Goal: Navigation & Orientation: Find specific page/section

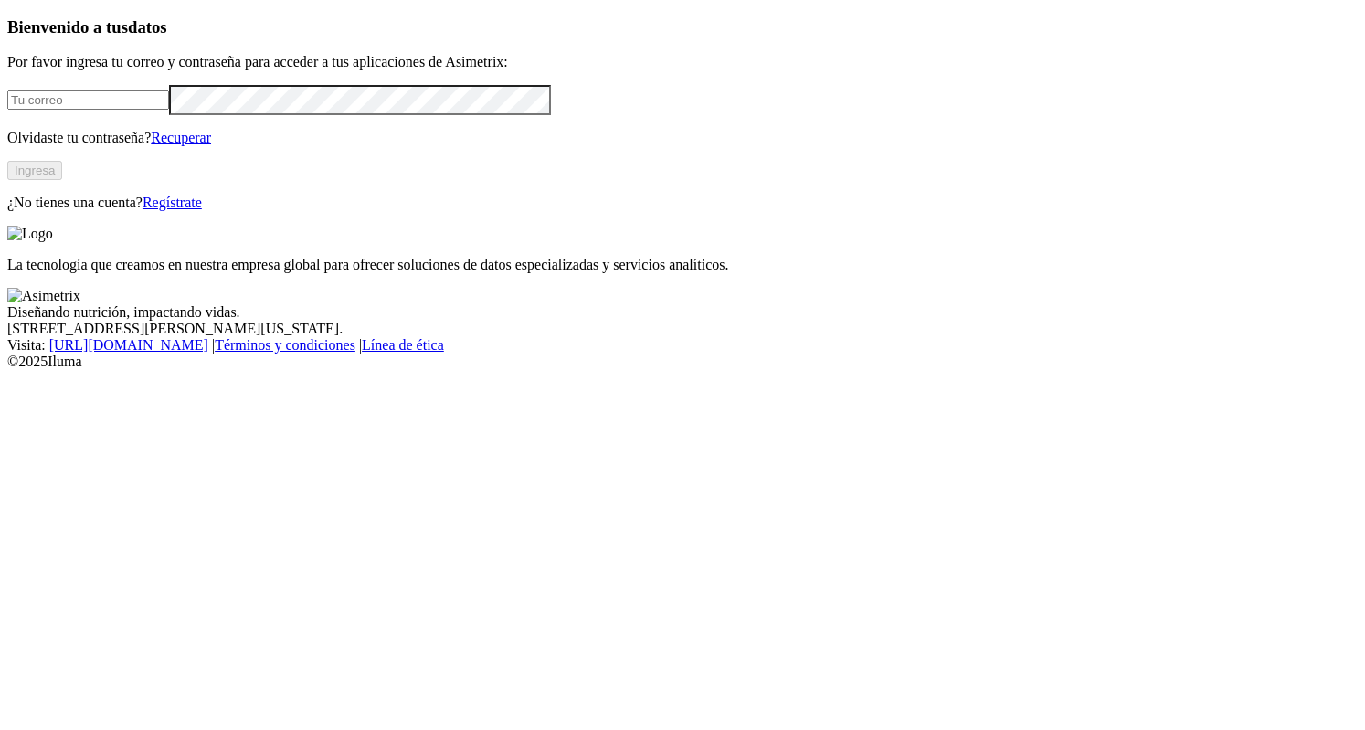
type input "[EMAIL_ADDRESS][DOMAIN_NAME]"
click at [62, 180] on button "Ingresa" at bounding box center [34, 170] width 55 height 19
